Goal: Information Seeking & Learning: Check status

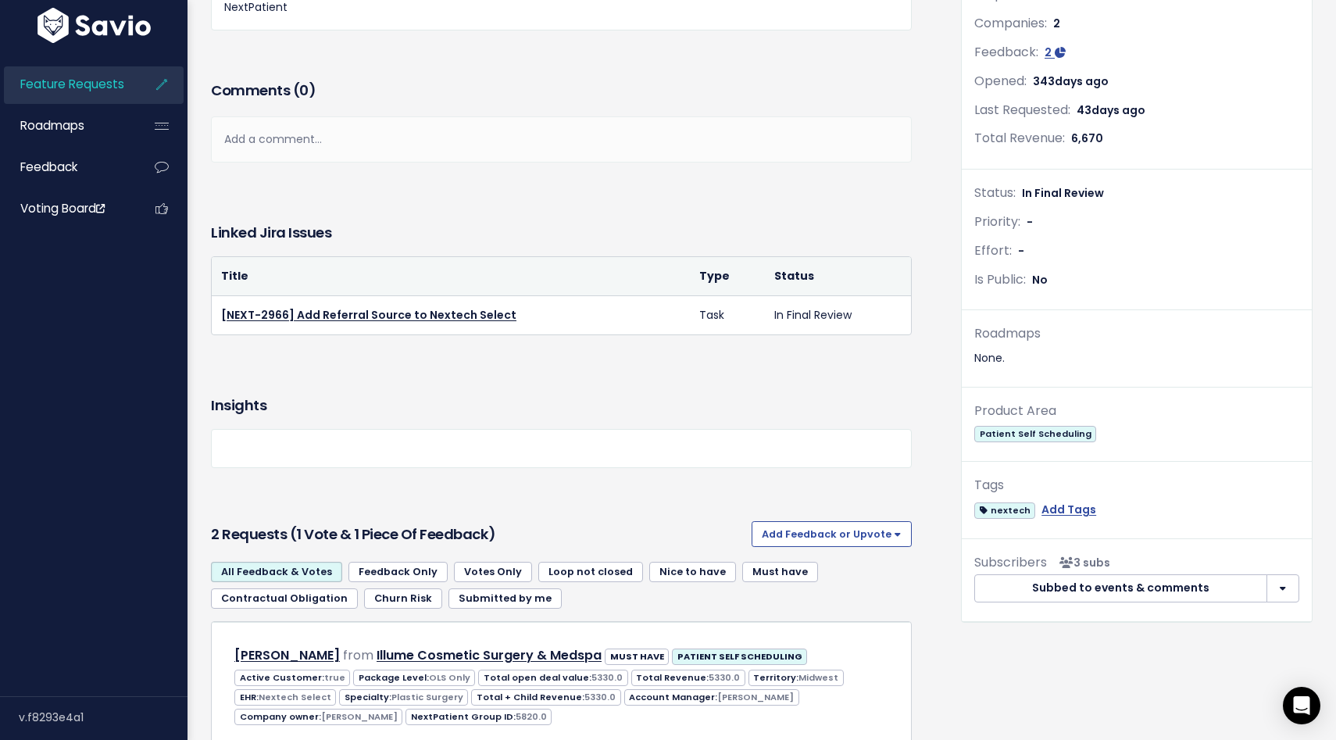
scroll to position [539, 0]
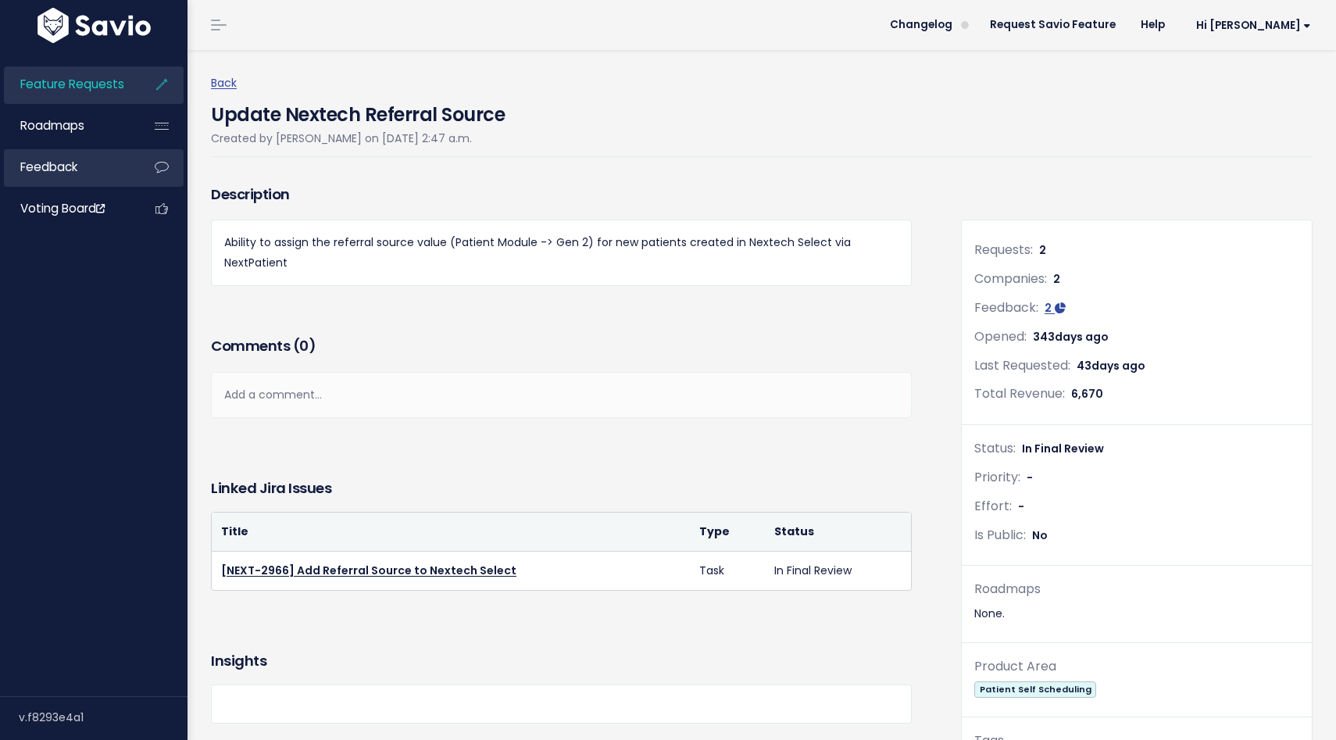
click at [80, 168] on link "Feedback" at bounding box center [67, 167] width 126 height 36
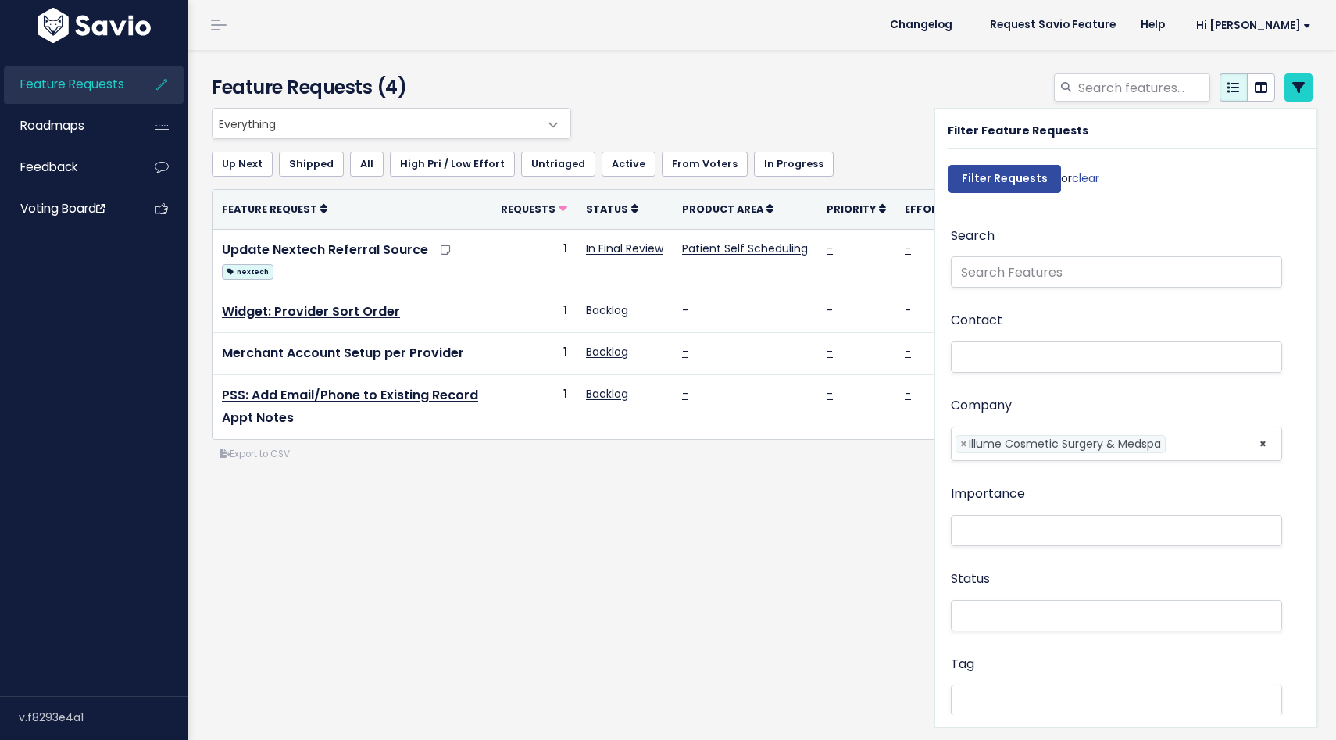
select select
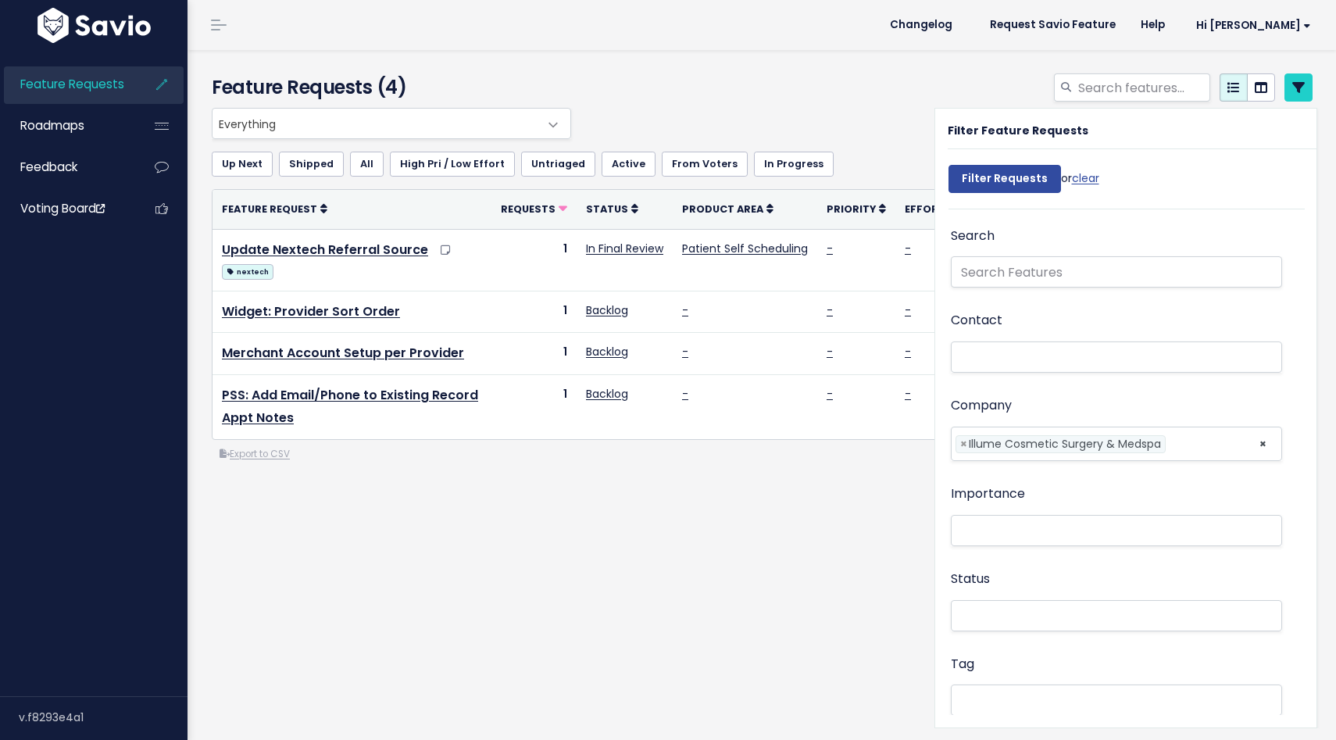
select select
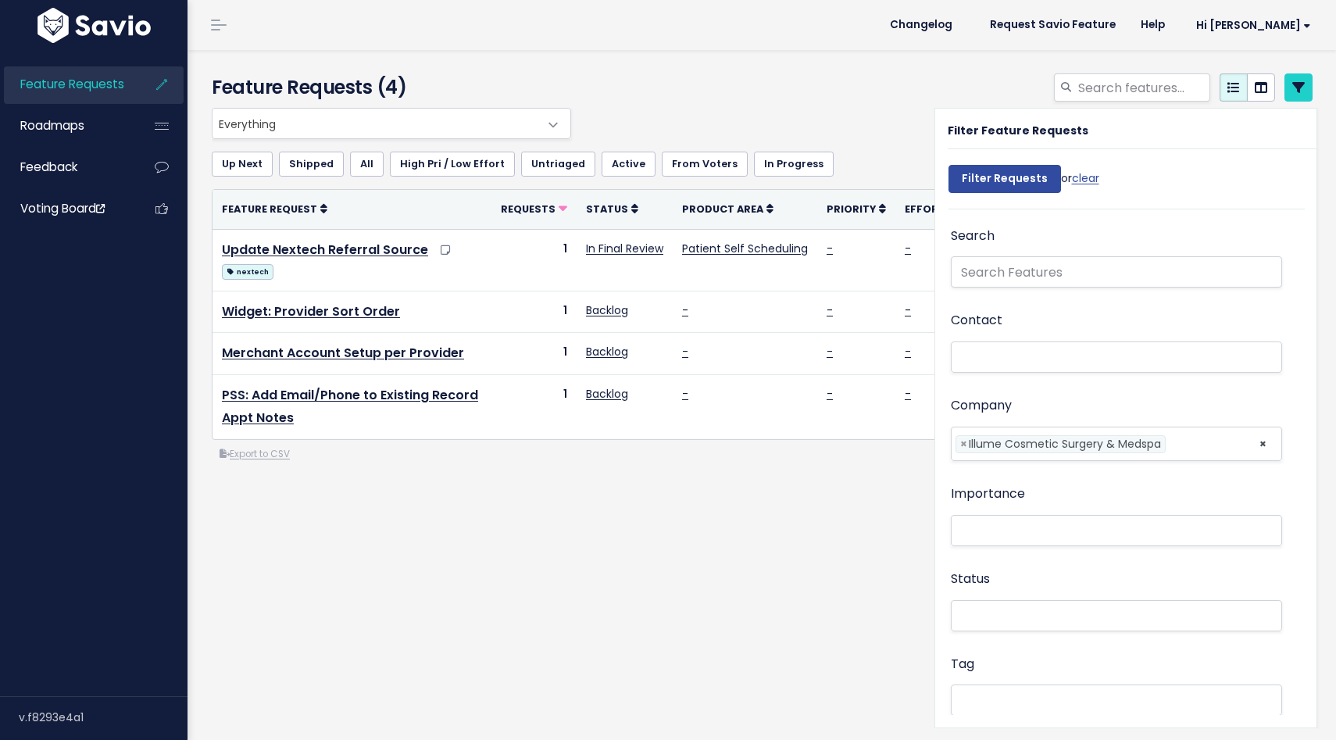
select select
click at [915, 82] on div at bounding box center [950, 90] width 750 height 34
click at [721, 546] on div "Everything No Product Area 2 Way Texting Balance Payments Broadcast Messaging D…" at bounding box center [762, 348] width 1124 height 480
click at [55, 164] on span "Feedback" at bounding box center [48, 167] width 57 height 16
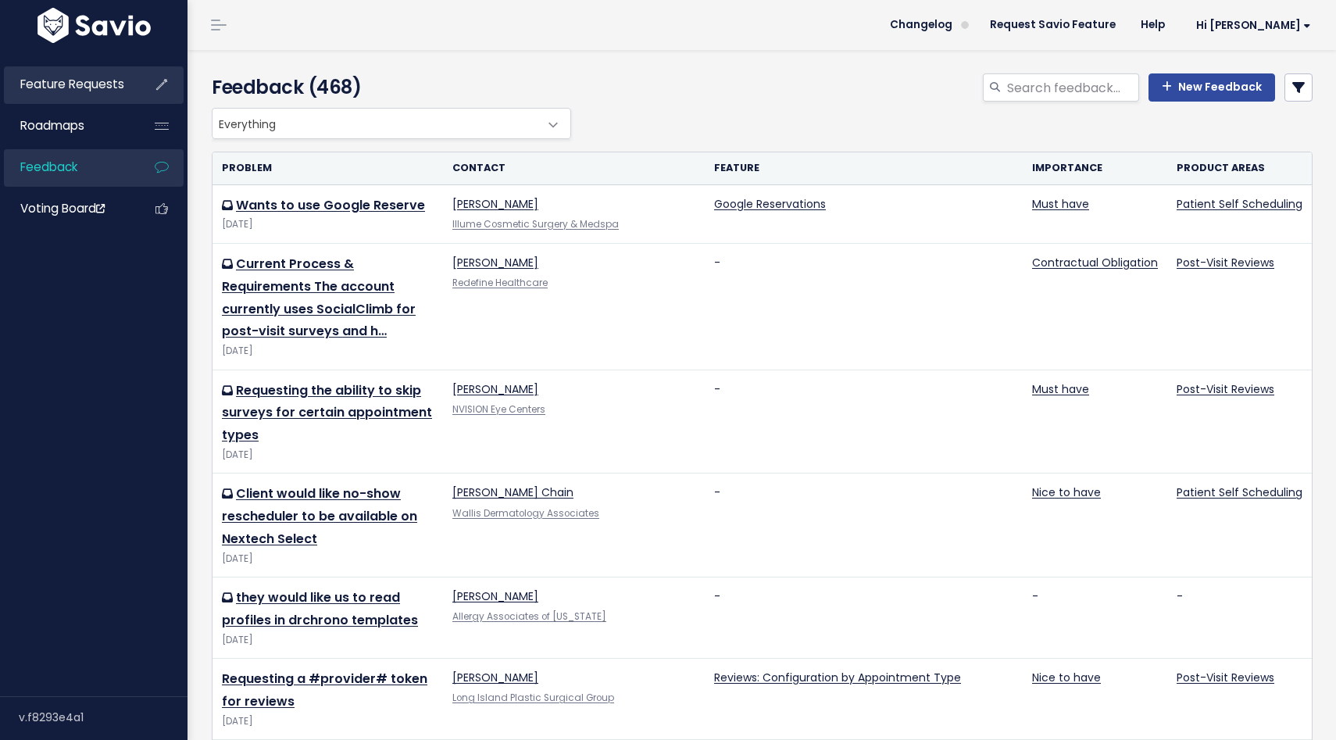
click at [95, 73] on link "Feature Requests" at bounding box center [67, 84] width 126 height 36
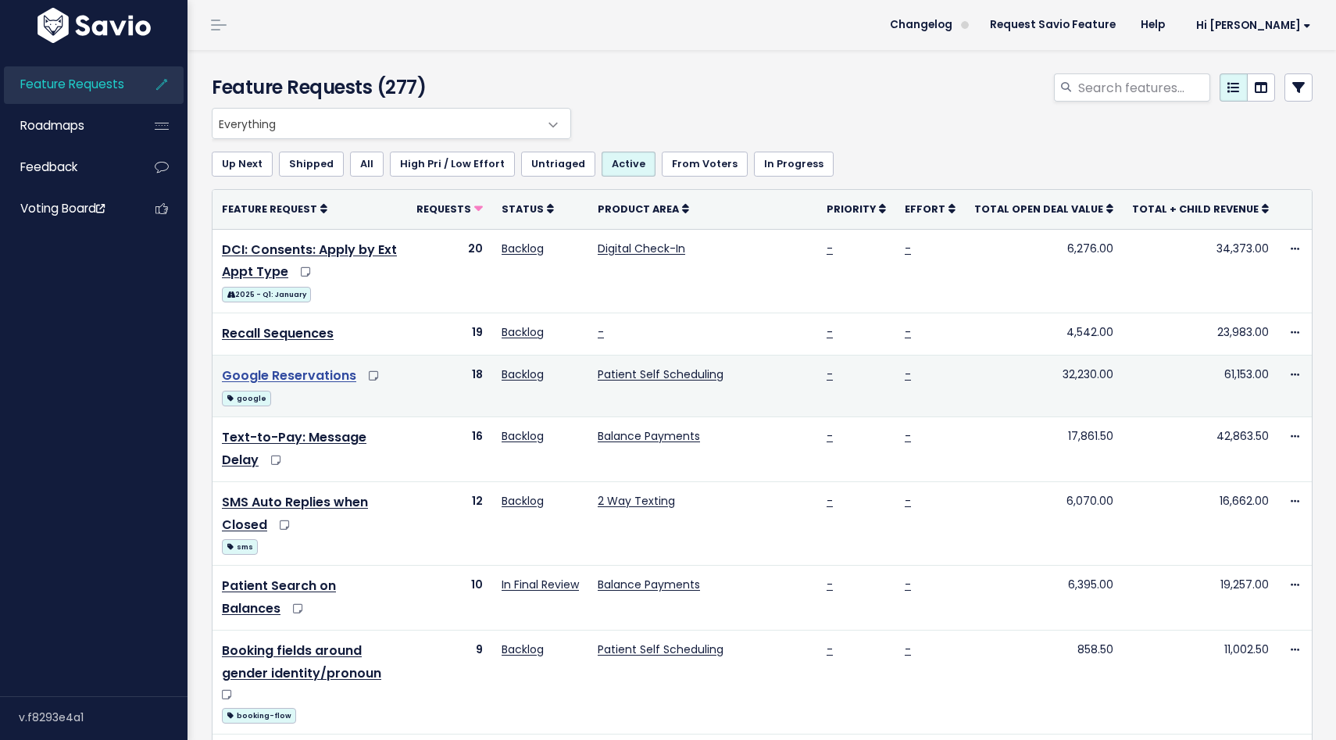
click at [329, 369] on link "Google Reservations" at bounding box center [289, 375] width 134 height 18
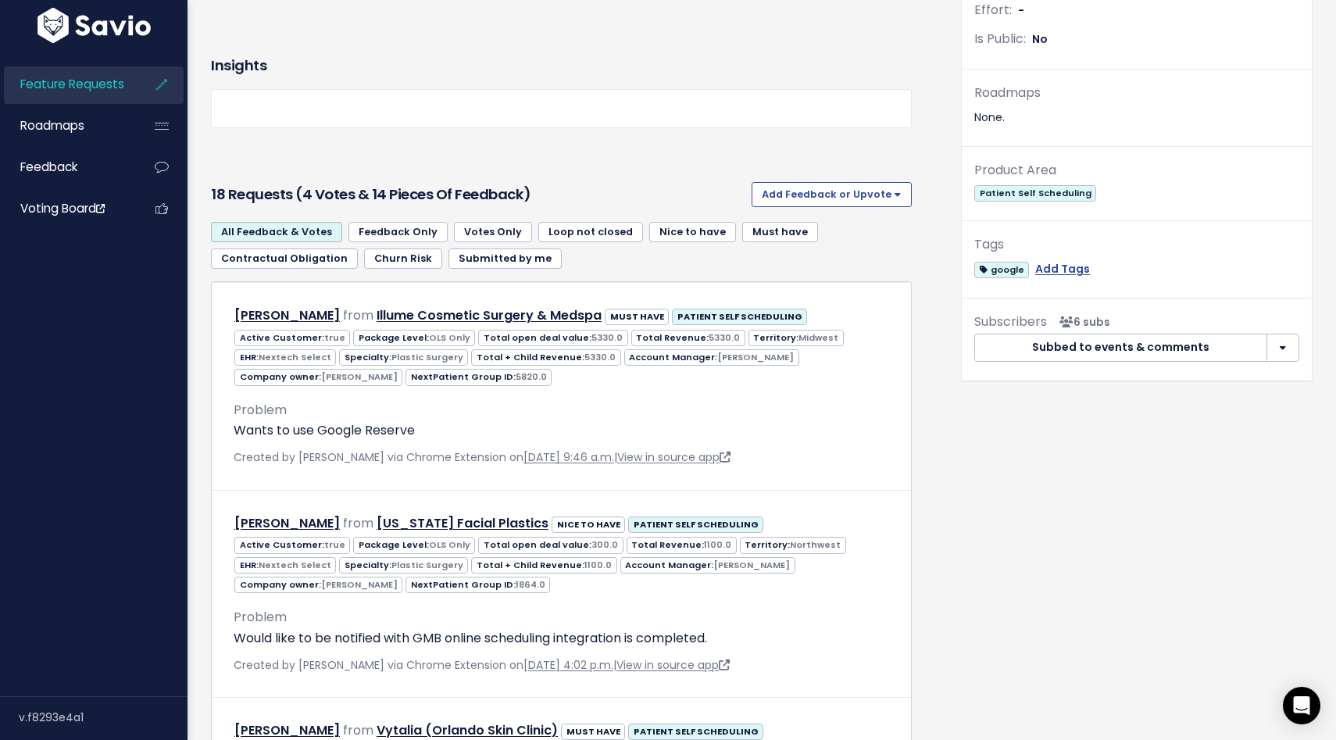
scroll to position [502, 0]
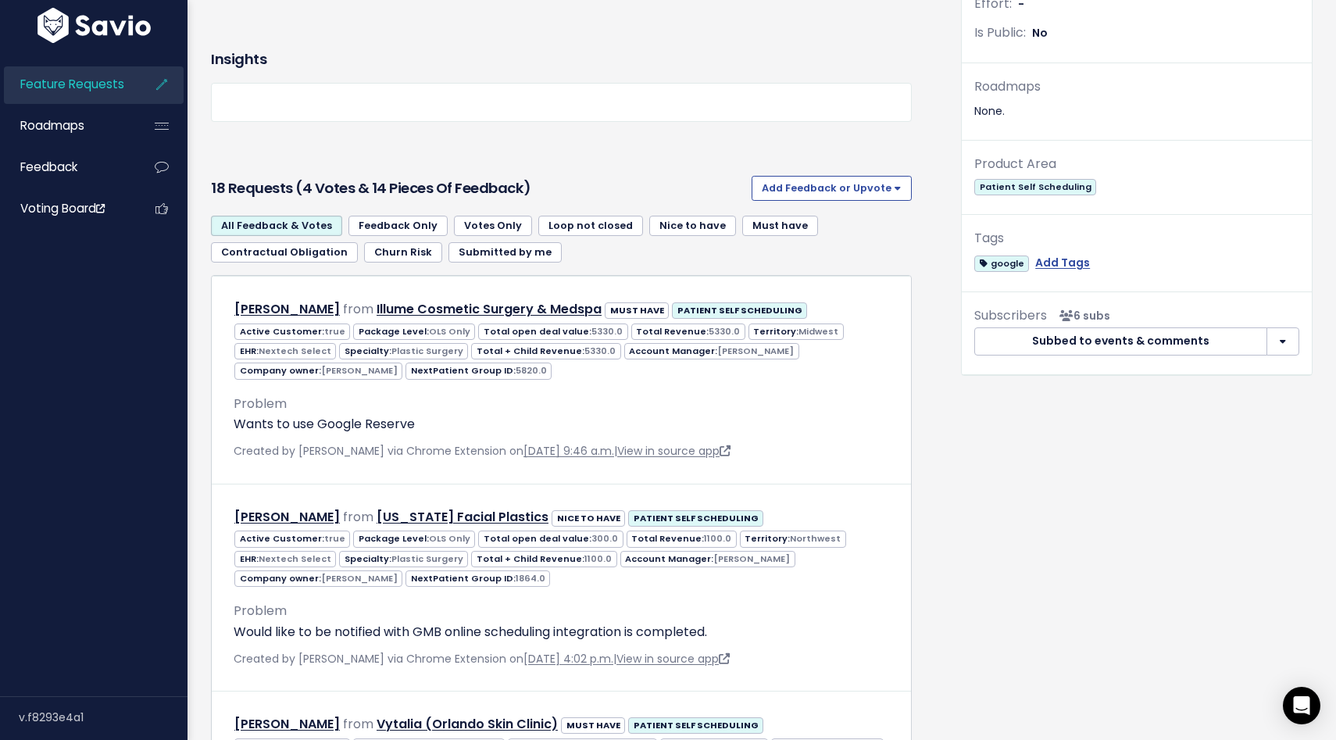
click at [514, 257] on link "Submitted by me" at bounding box center [504, 252] width 113 height 20
